Goal: Navigation & Orientation: Go to known website

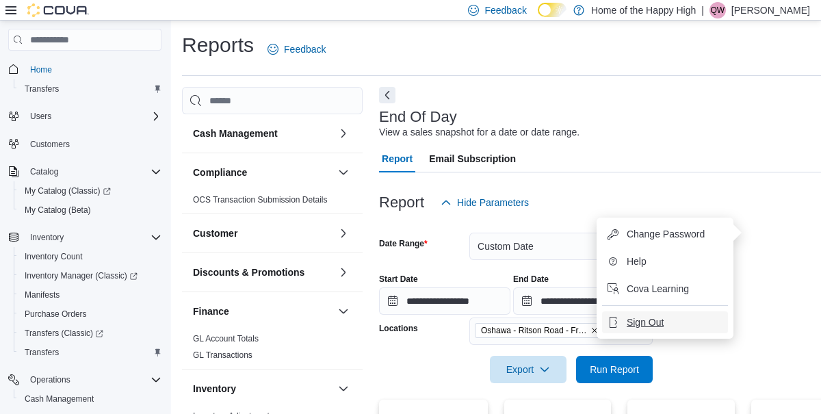
click at [664, 316] on span "Sign Out" at bounding box center [645, 323] width 37 height 14
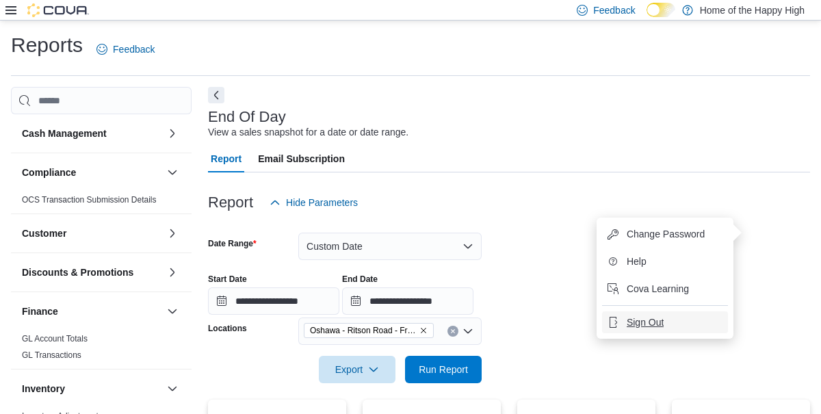
scroll to position [221, 0]
